Goal: Information Seeking & Learning: Learn about a topic

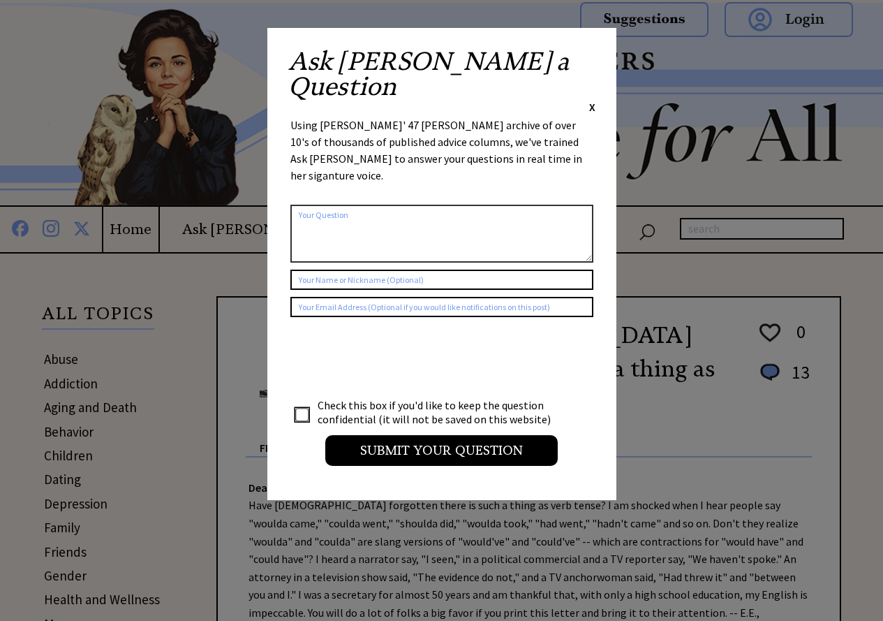
click at [597, 61] on div "Ask Ann a Question X Using Ann Landers' 47 vear archive of over 10's of thousan…" at bounding box center [441, 264] width 349 height 472
click at [595, 100] on span "X" at bounding box center [592, 107] width 6 height 14
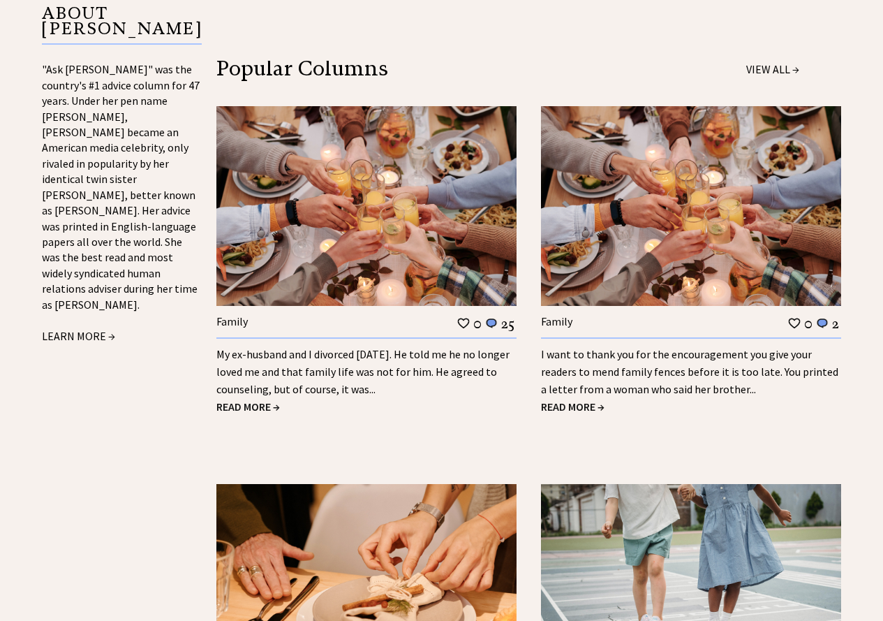
click at [261, 399] on span "READ MORE →" at bounding box center [248, 406] width 64 height 14
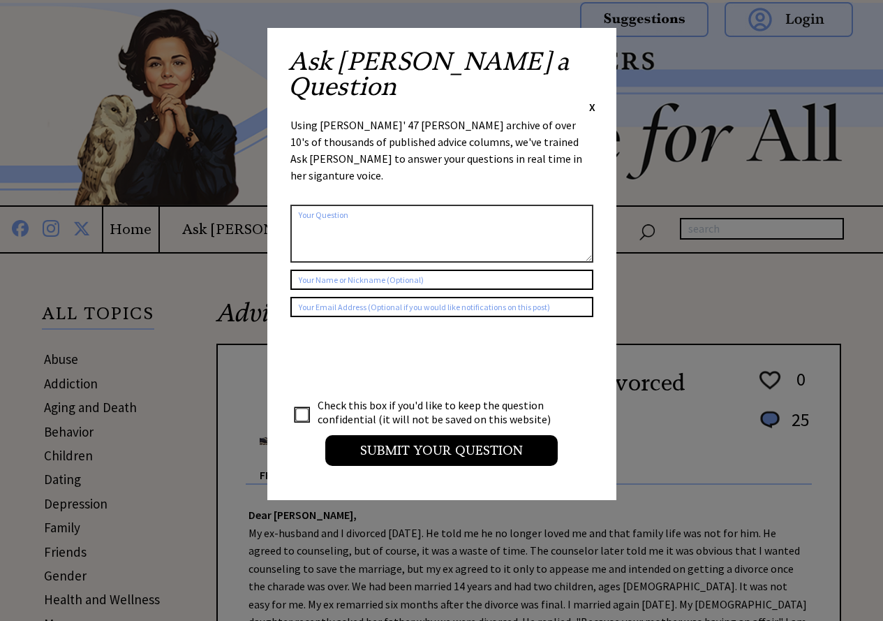
click at [591, 100] on span "X" at bounding box center [592, 107] width 6 height 14
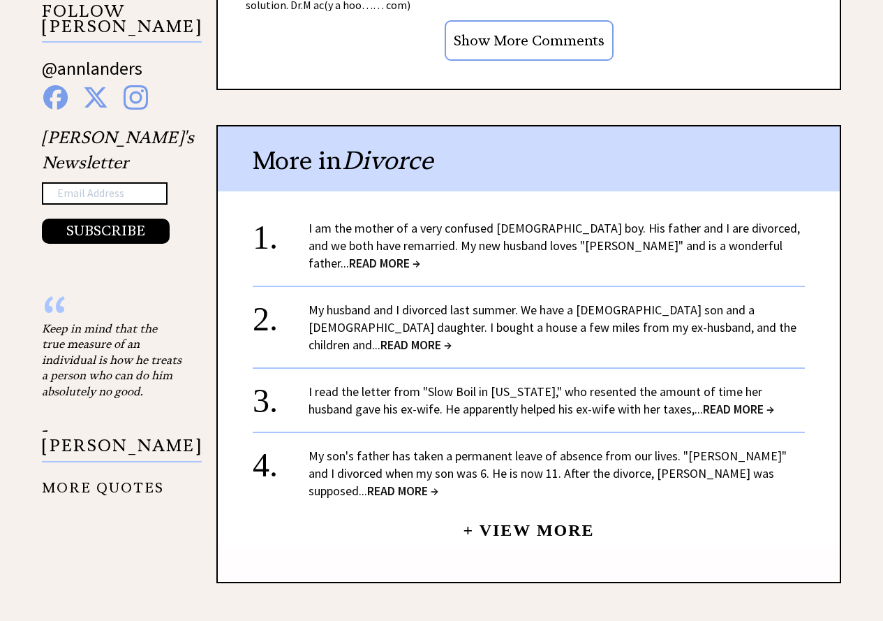
scroll to position [1466, 0]
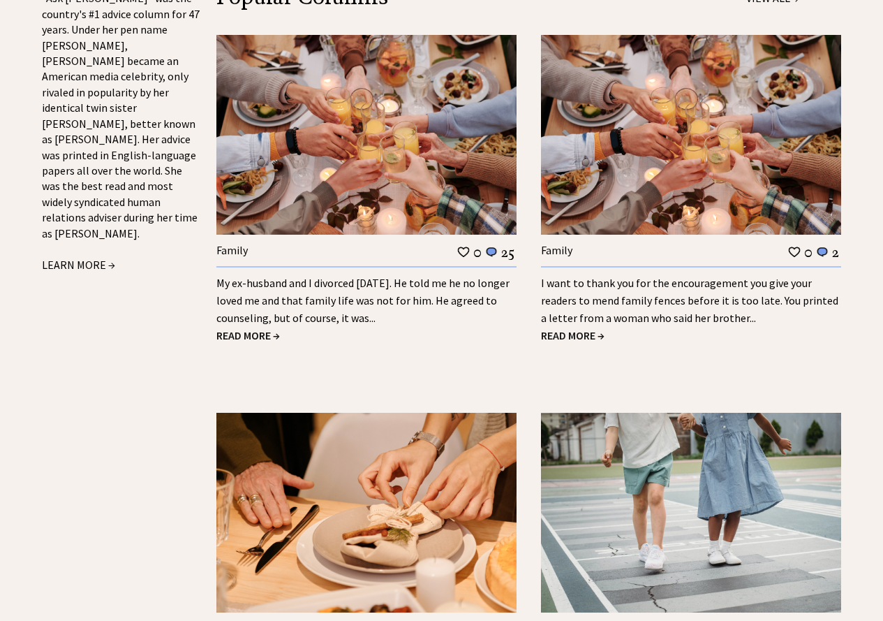
scroll to position [1536, 0]
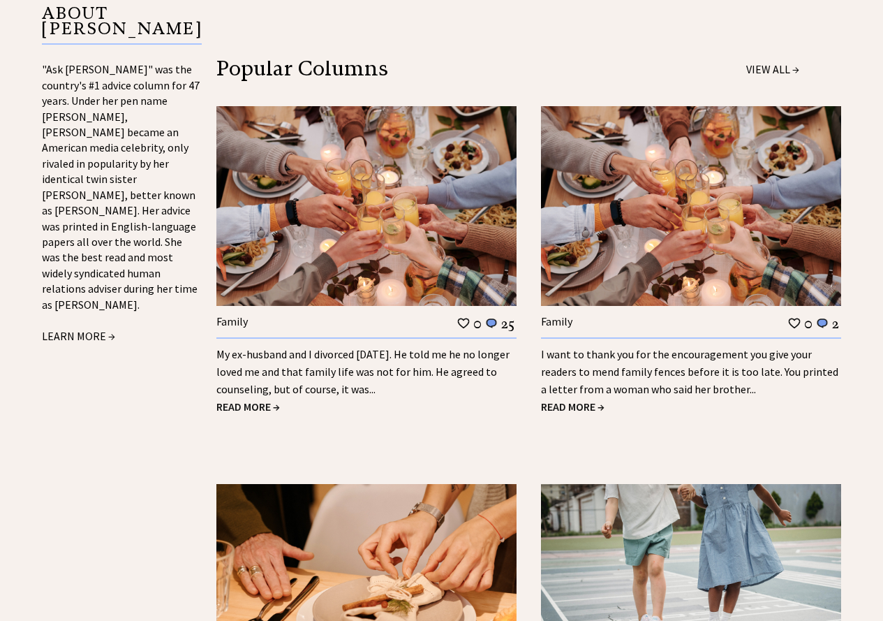
click at [598, 313] on h4 "Family 0 2" at bounding box center [691, 321] width 300 height 17
click at [584, 399] on span "READ MORE →" at bounding box center [573, 406] width 64 height 14
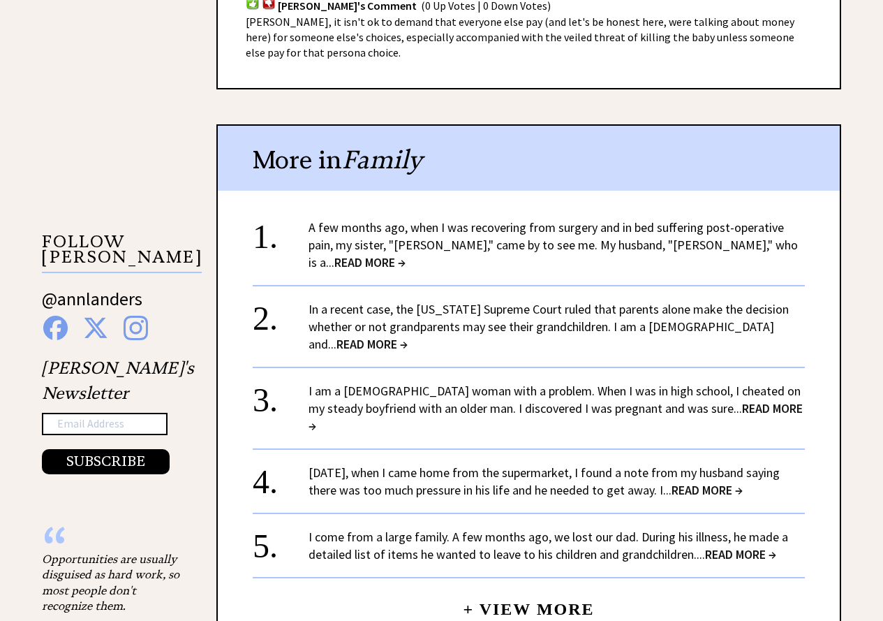
scroll to position [1187, 0]
